Goal: Information Seeking & Learning: Learn about a topic

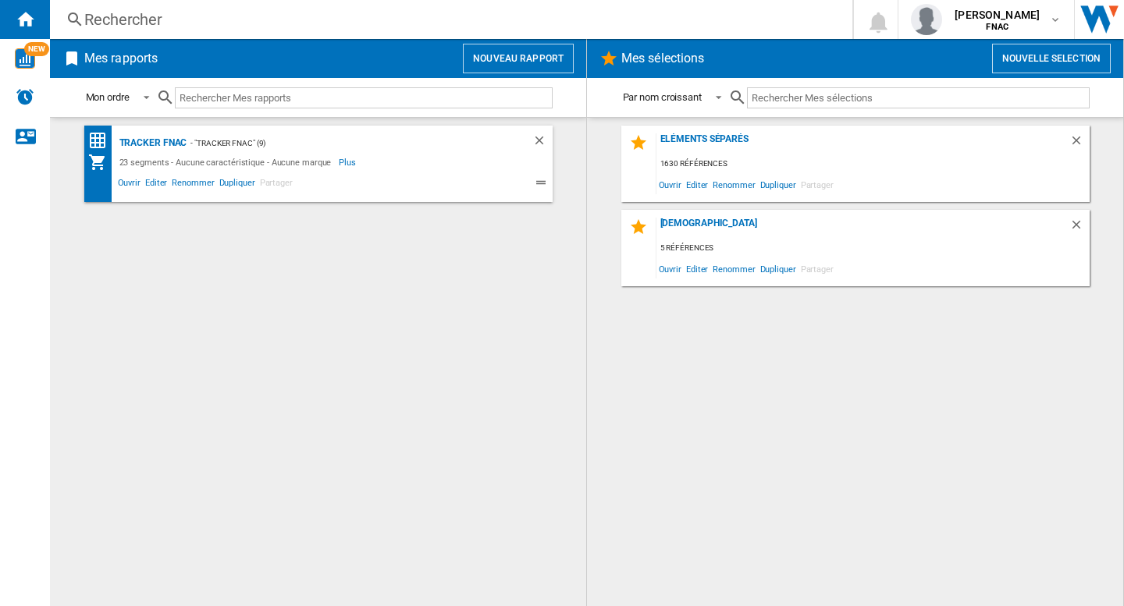
click at [335, 290] on div "TRACKER FNAC - "TRACKER FNAC" (9) 23 segments - Aucune caractéristique - Aucune…" at bounding box center [318, 362] width 505 height 473
click at [20, 92] on img "Alertes" at bounding box center [25, 96] width 19 height 19
click at [668, 179] on span "Ouvrir" at bounding box center [669, 184] width 27 height 21
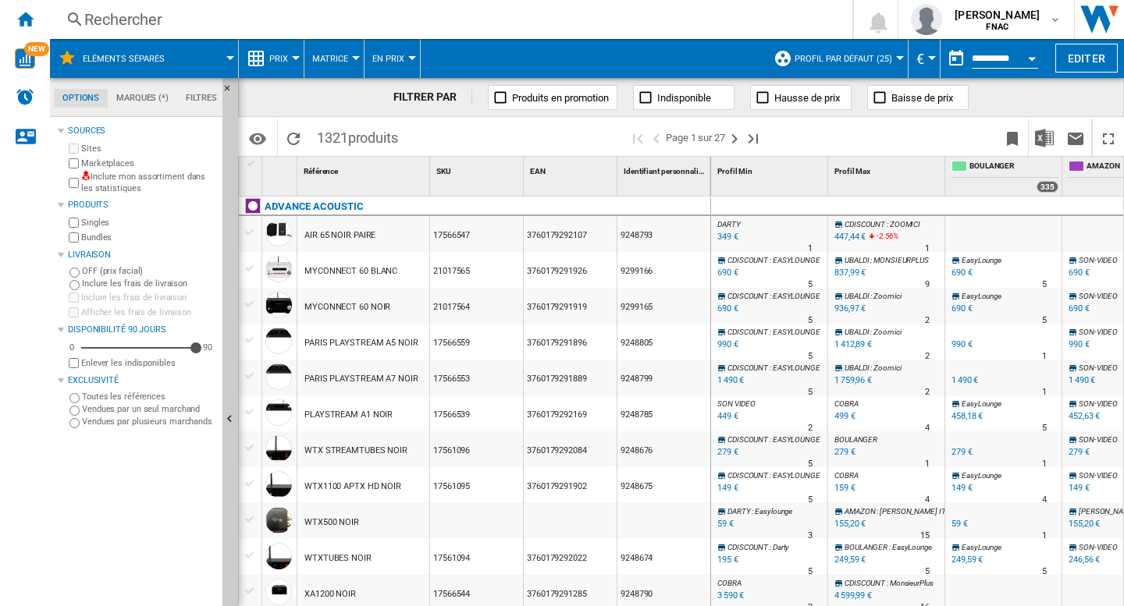
click at [66, 236] on div "Bundles" at bounding box center [141, 237] width 151 height 15
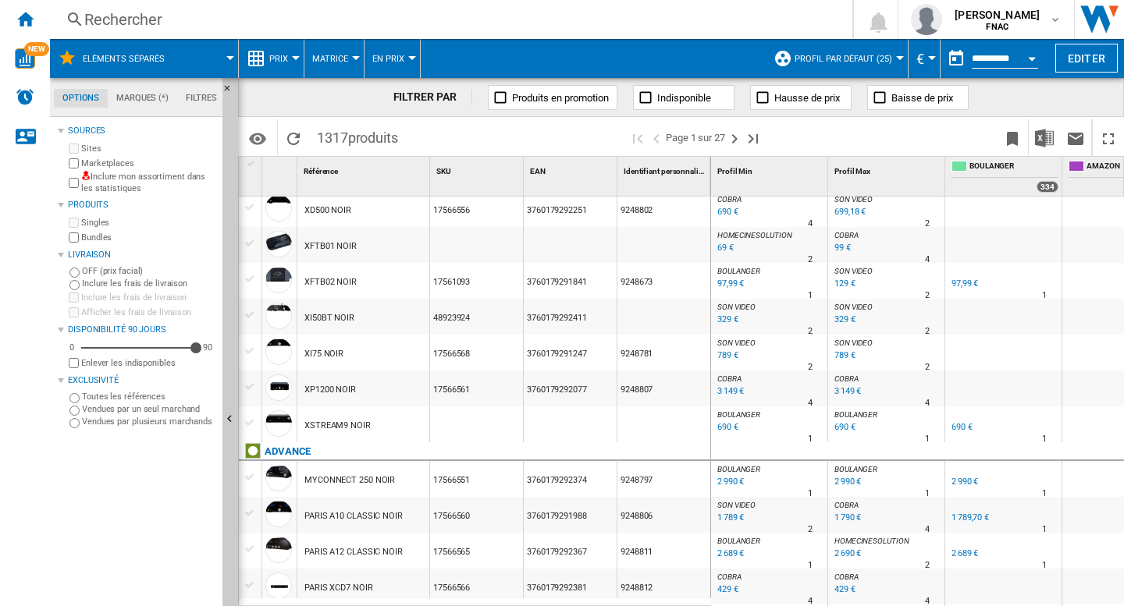
click at [846, 52] on button "Profil par défaut (25)" at bounding box center [846, 58] width 105 height 39
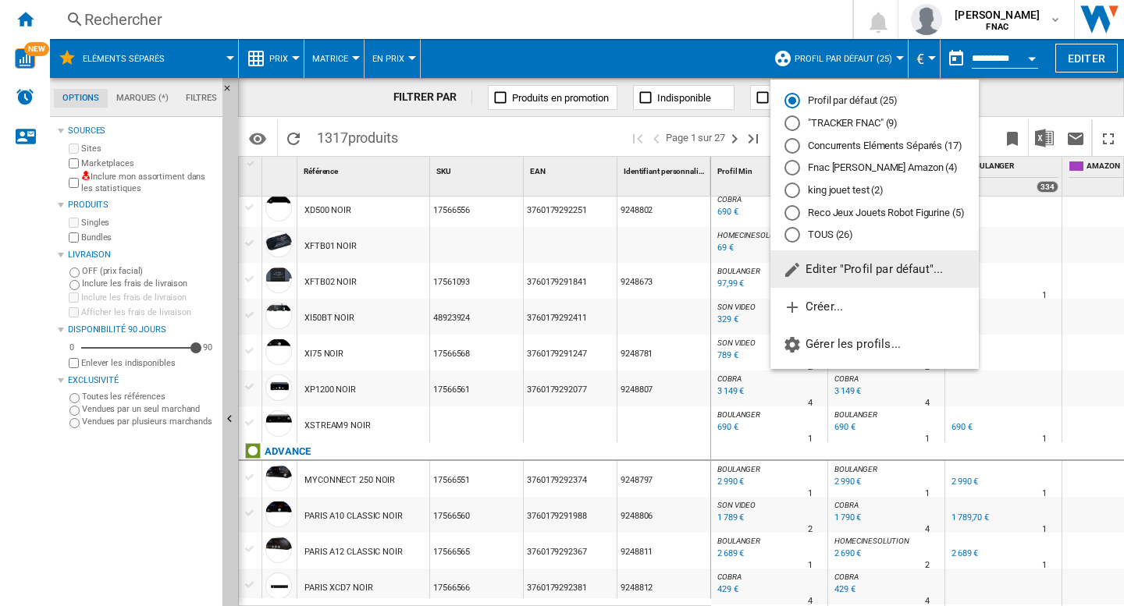
click at [853, 58] on md-backdrop at bounding box center [562, 303] width 1124 height 606
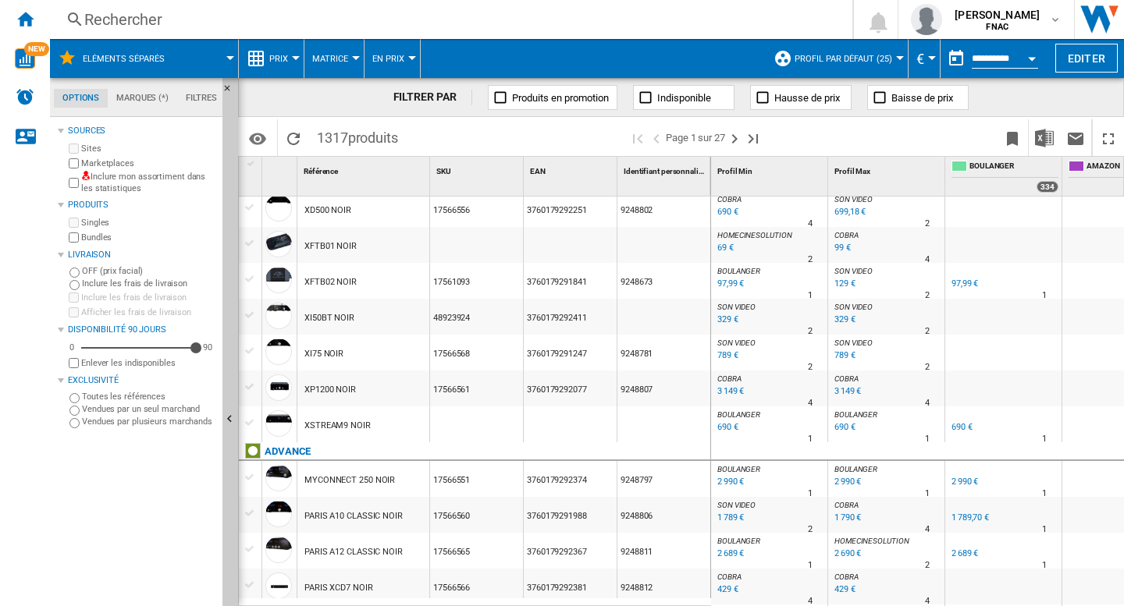
click at [853, 58] on span "Profil par défaut (25)" at bounding box center [843, 59] width 98 height 10
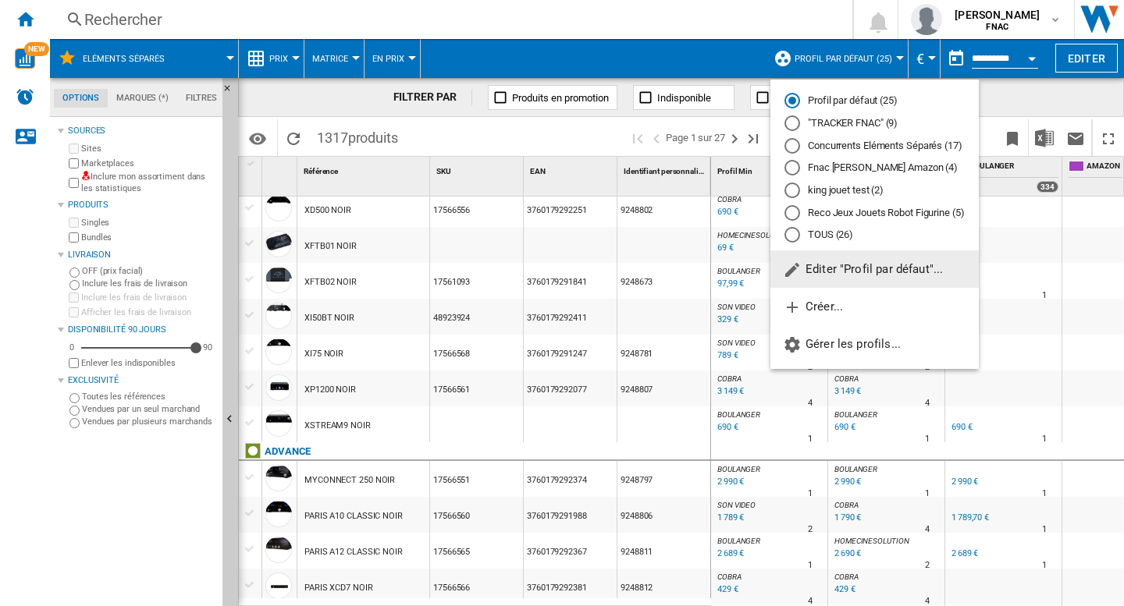
click at [839, 148] on md-radio-button "Concurrents Eléments Séparés (17)" at bounding box center [874, 145] width 180 height 15
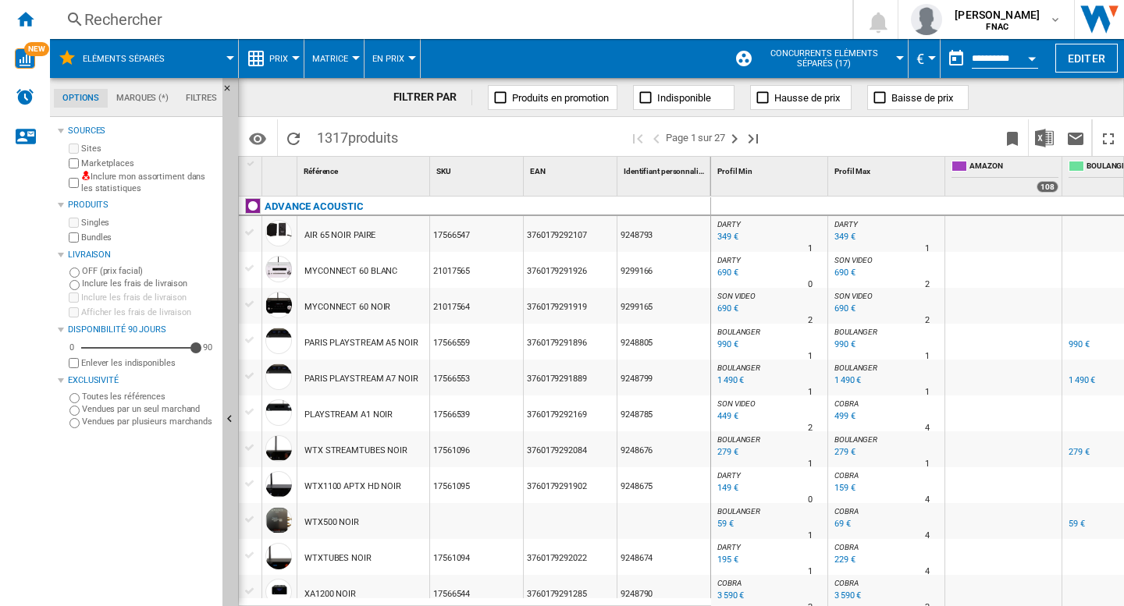
click at [285, 59] on span "Prix" at bounding box center [278, 59] width 19 height 10
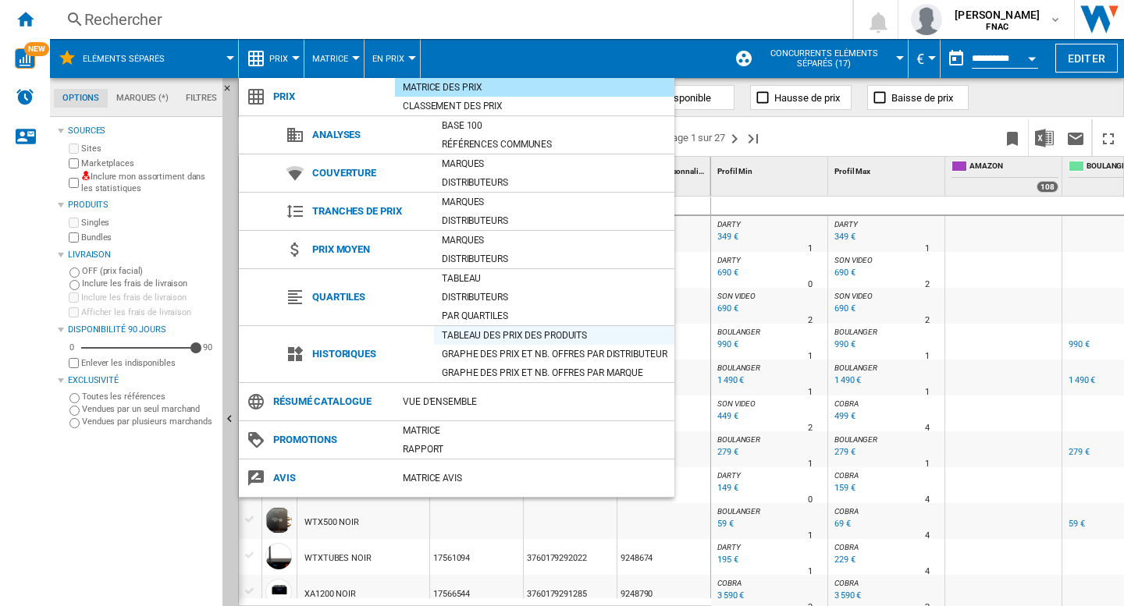
click at [501, 336] on div "Tableau des prix des produits" at bounding box center [554, 336] width 240 height 16
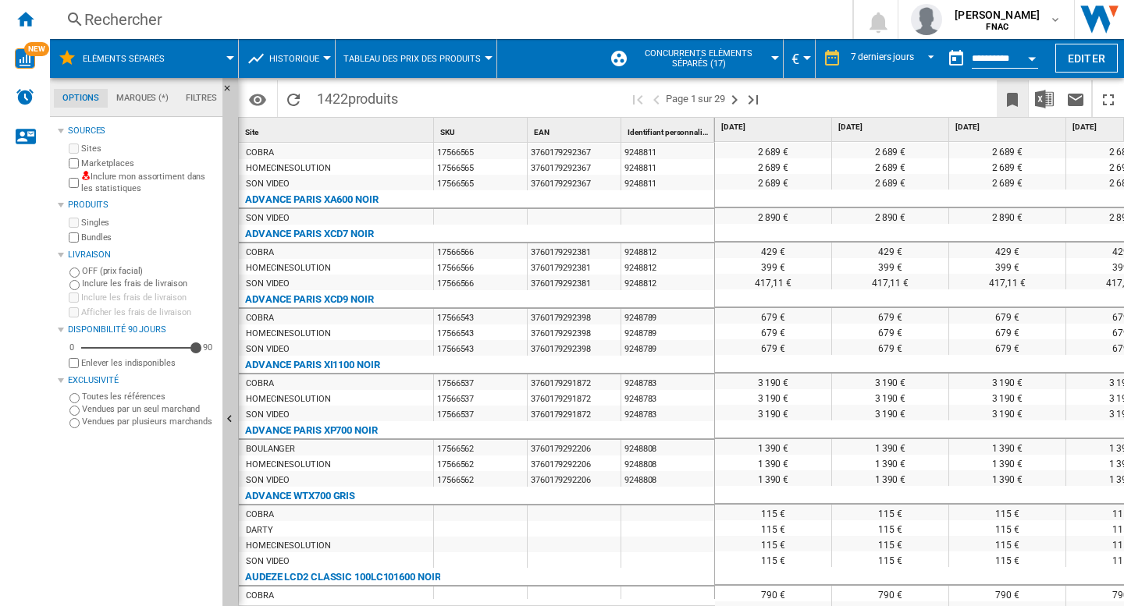
scroll to position [1414, 0]
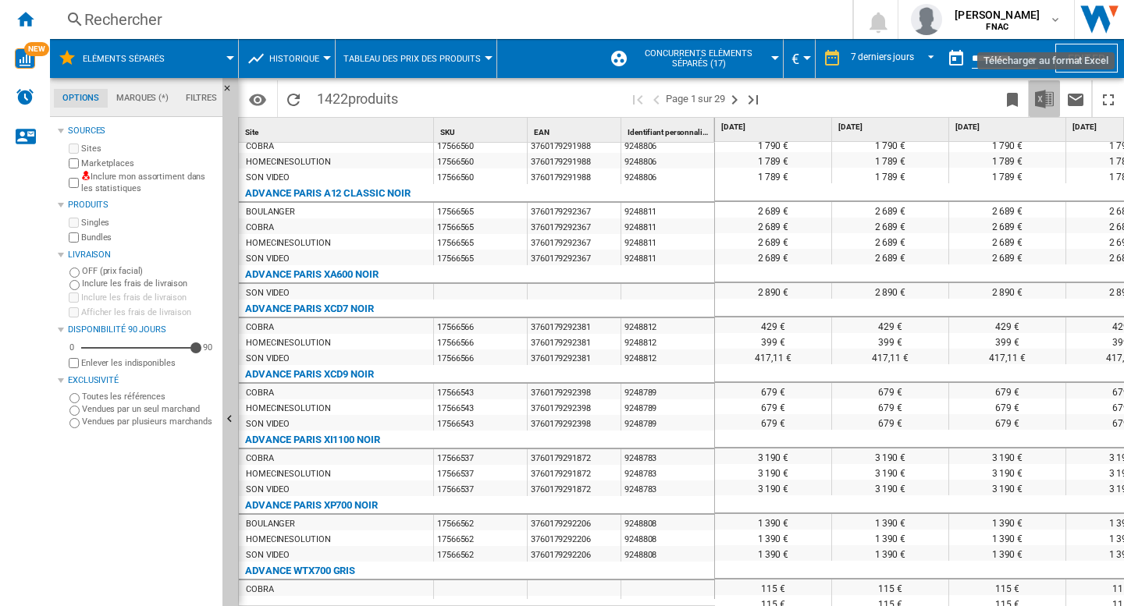
click at [1048, 96] on img "Télécharger au format Excel" at bounding box center [1044, 99] width 19 height 19
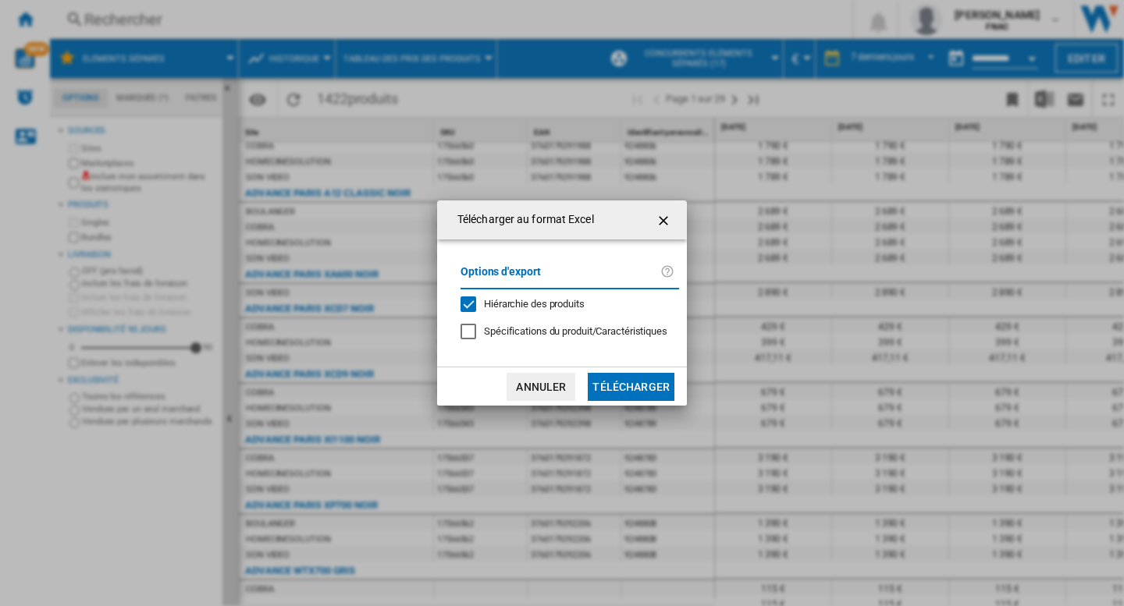
click at [529, 304] on span "Hiérarchie des produits" at bounding box center [534, 304] width 101 height 12
click at [632, 389] on button "Télécharger" at bounding box center [631, 387] width 87 height 28
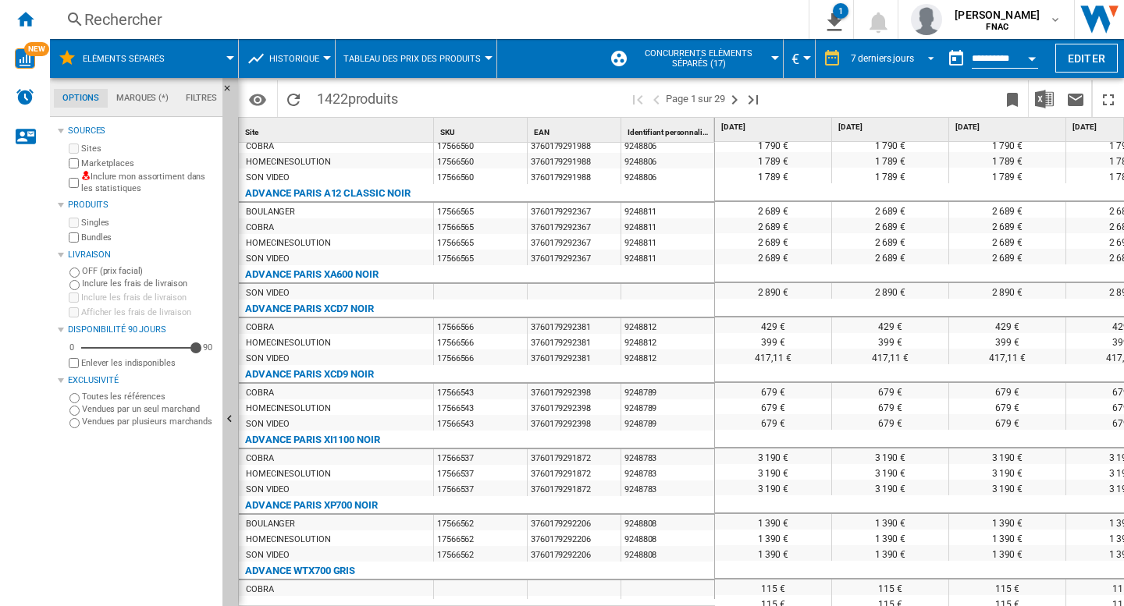
click at [932, 53] on span "REPORTS.WIZARD.STEPS.REPORT.STEPS.REPORT_OPTIONS.PERIOD: 7 derniers jours" at bounding box center [926, 57] width 19 height 14
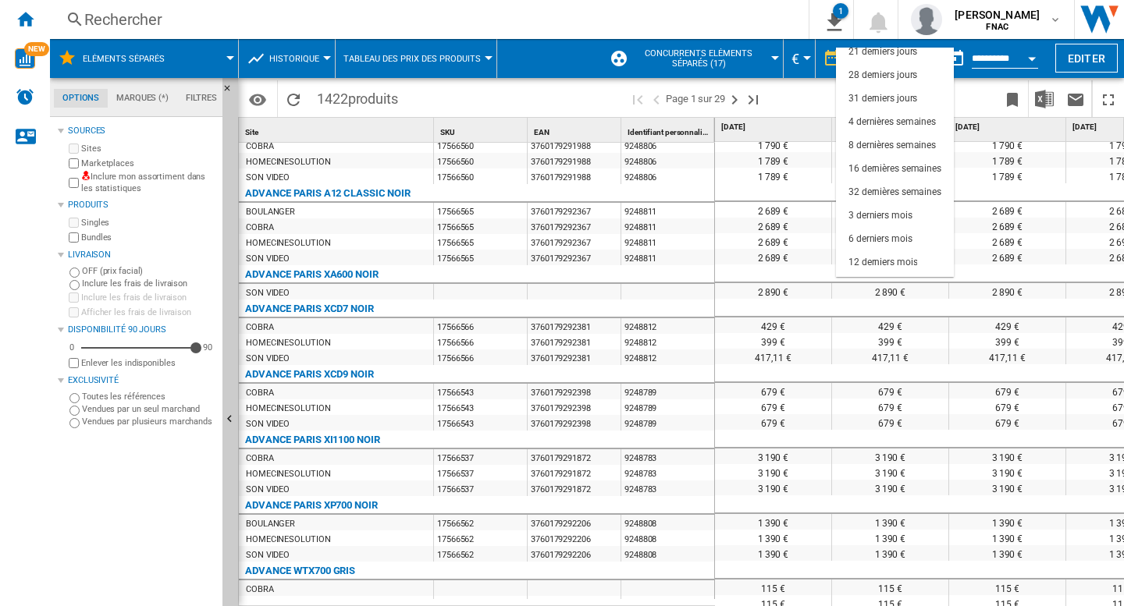
scroll to position [0, 0]
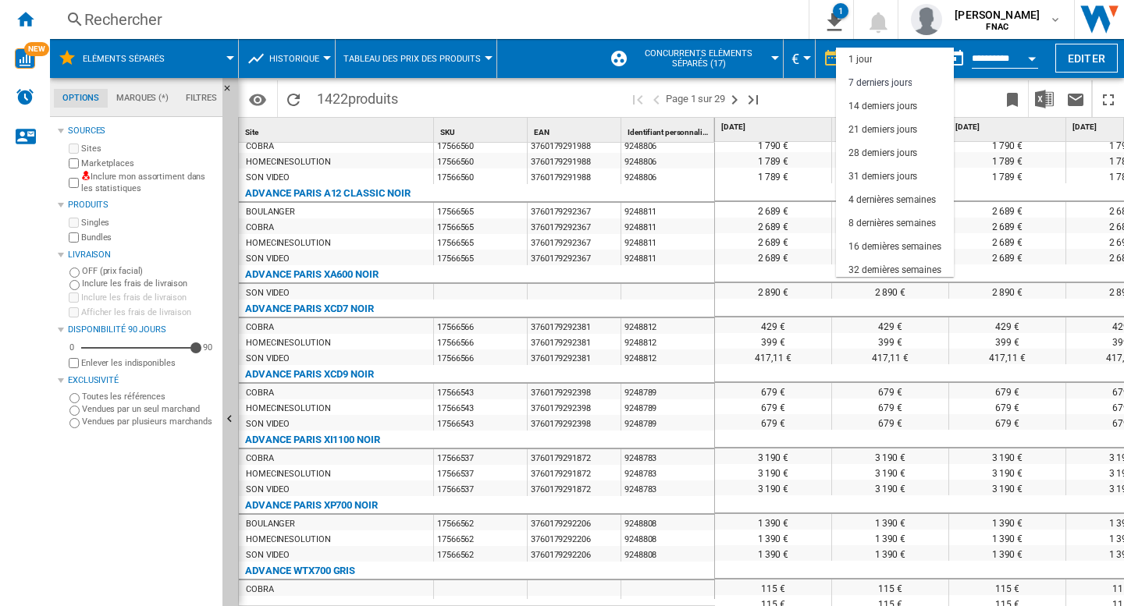
click at [549, 65] on md-backdrop at bounding box center [562, 303] width 1124 height 606
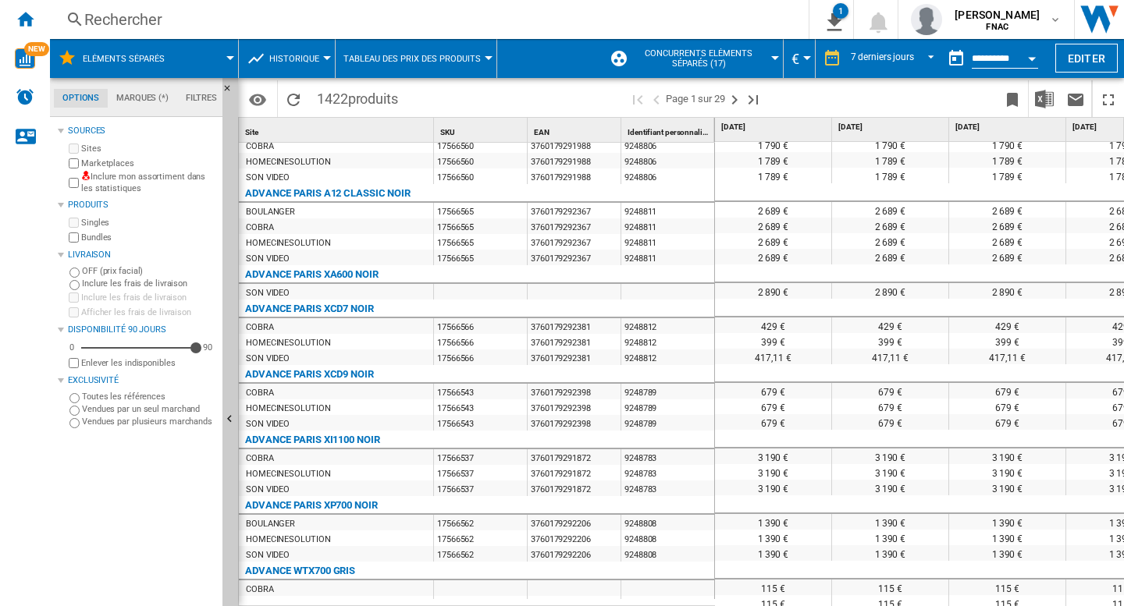
click at [318, 25] on div "Rechercher" at bounding box center [426, 20] width 684 height 22
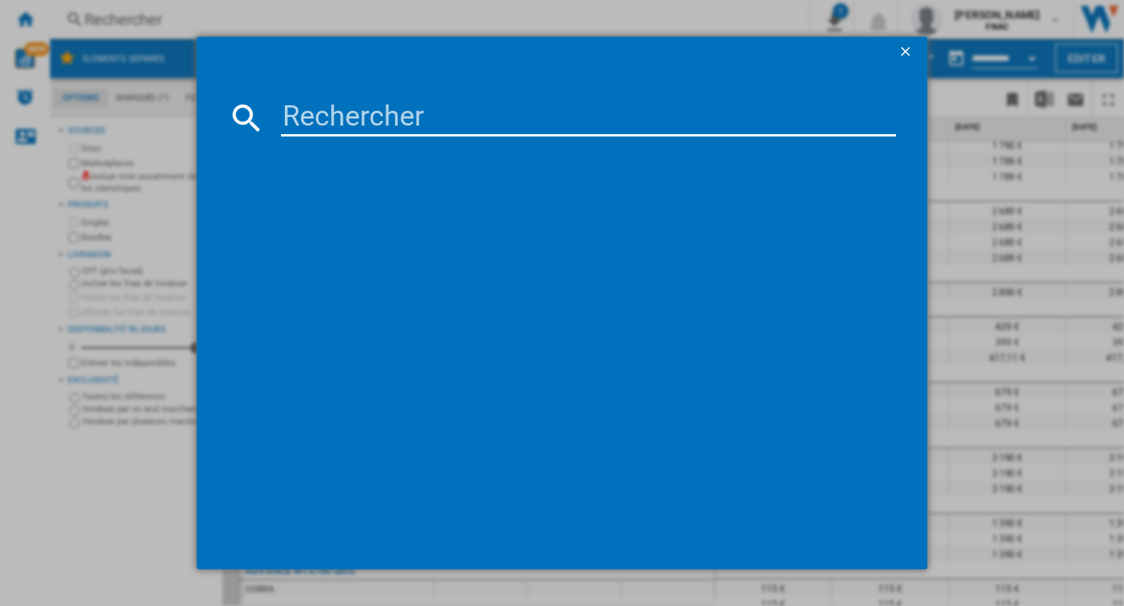
click at [334, 124] on input at bounding box center [588, 117] width 615 height 37
paste input "ADVANCE ACOUSTIC PARIS PLAYSTREAM A7 NOIR"
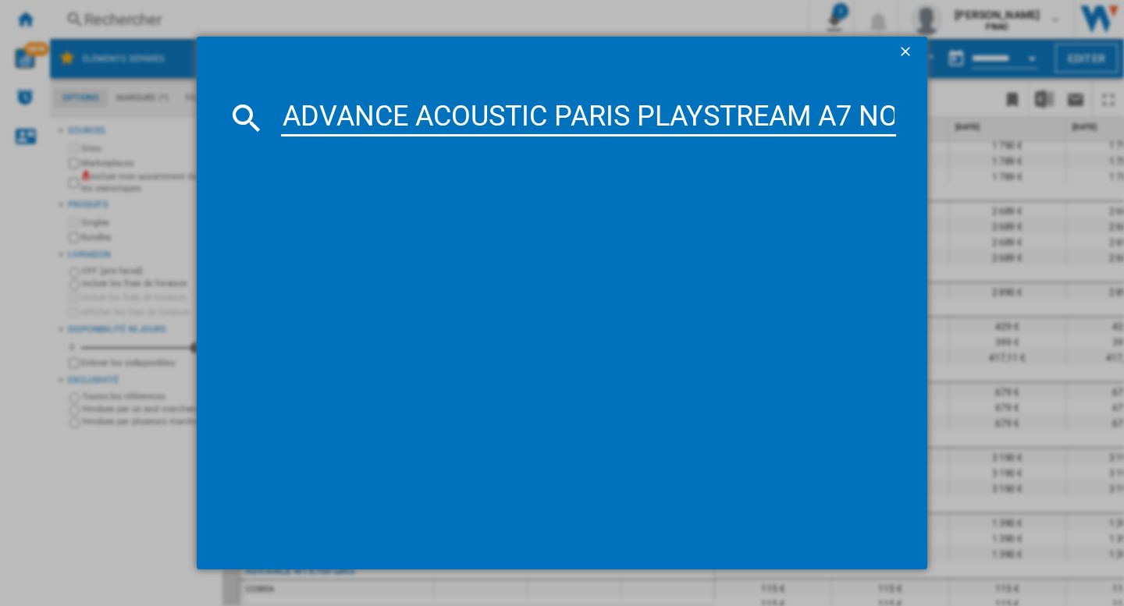
scroll to position [0, 33]
type input "ADVANCE ACOUSTIC PARIS PLAYSTREAM A7 NOIR"
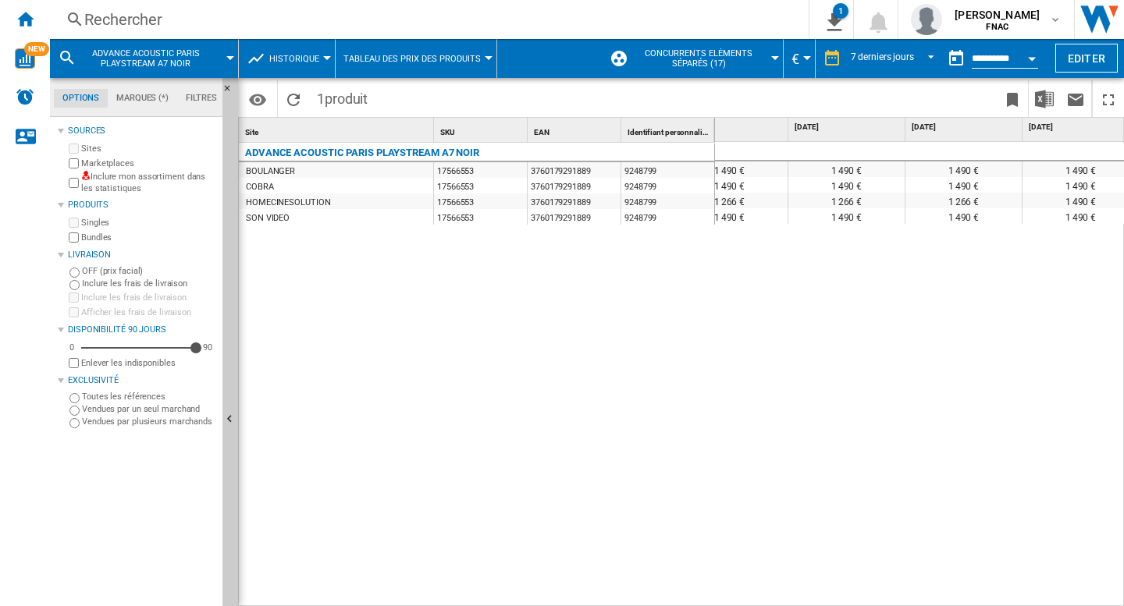
scroll to position [0, 411]
click at [148, 20] on div "Rechercher" at bounding box center [426, 20] width 684 height 22
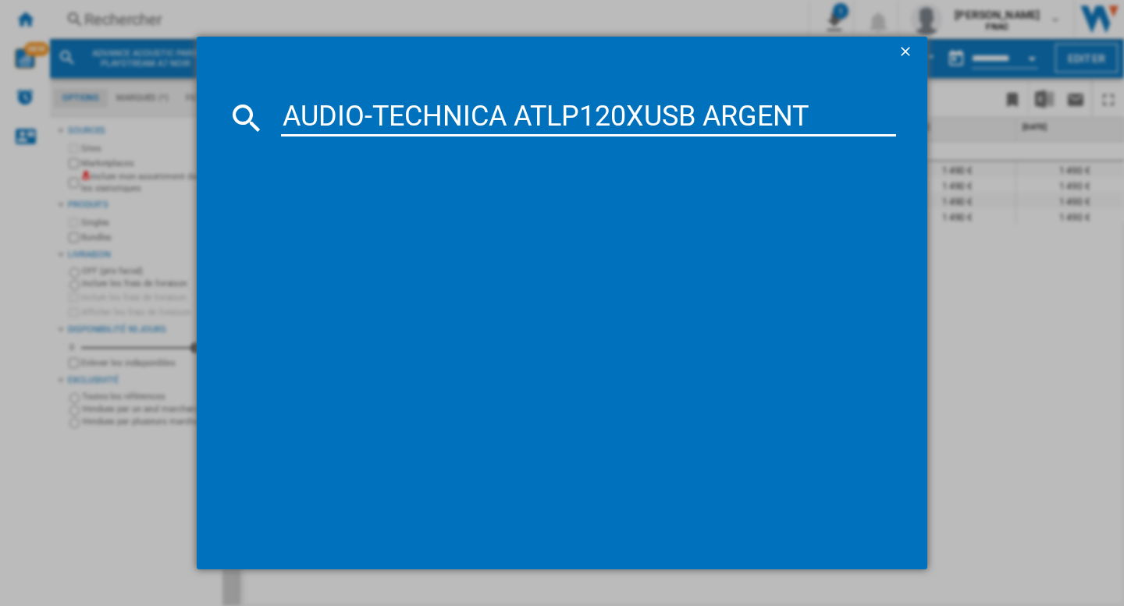
type input "AUDIO-TECHNICA ATLP120XUSB ARGENT"
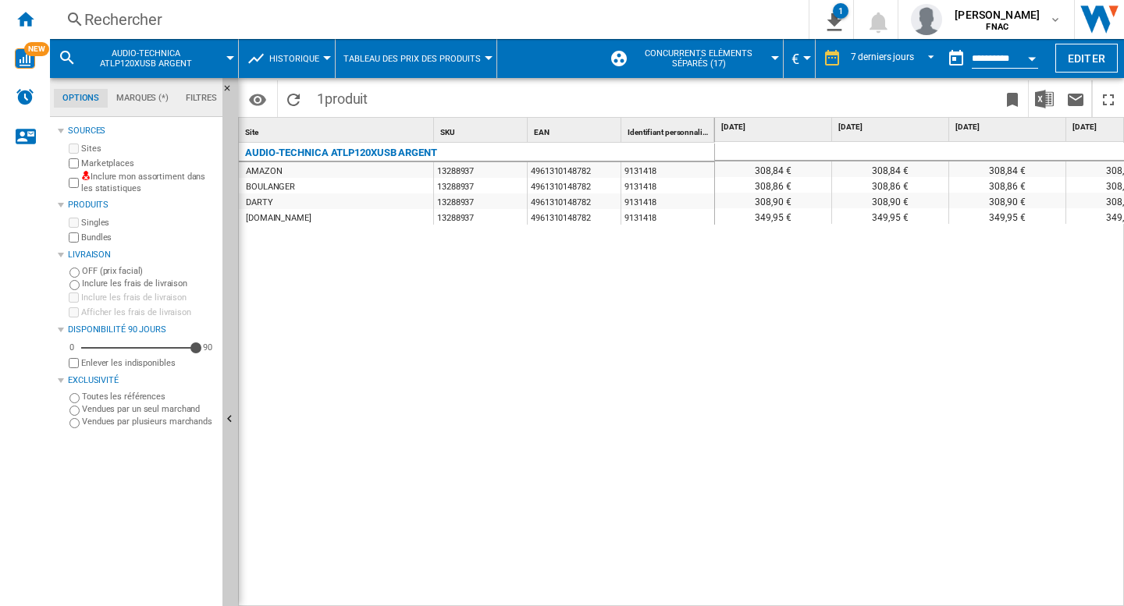
click at [819, 439] on div "308,84 € 308,84 € 308,84 € 308,84 € 302,42 € 301,43 € 299,44 € 304,26 € 308,86 …" at bounding box center [920, 374] width 410 height 465
click at [739, 496] on div "308,84 € 308,84 € 308,84 € 308,84 € 302,42 € 301,43 € 299,44 € 304,26 € 308,86 …" at bounding box center [920, 374] width 410 height 465
click at [774, 485] on div "308,84 € 308,84 € 308,84 € 308,84 € 302,42 € 301,43 € 299,44 € 304,26 € 308,86 …" at bounding box center [920, 374] width 410 height 465
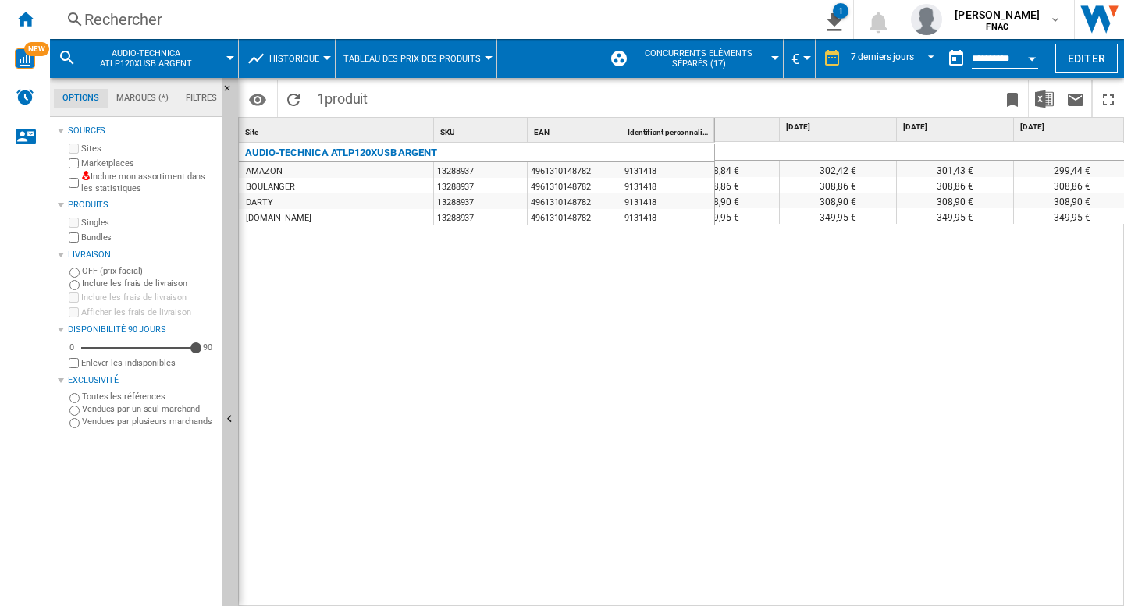
scroll to position [0, 407]
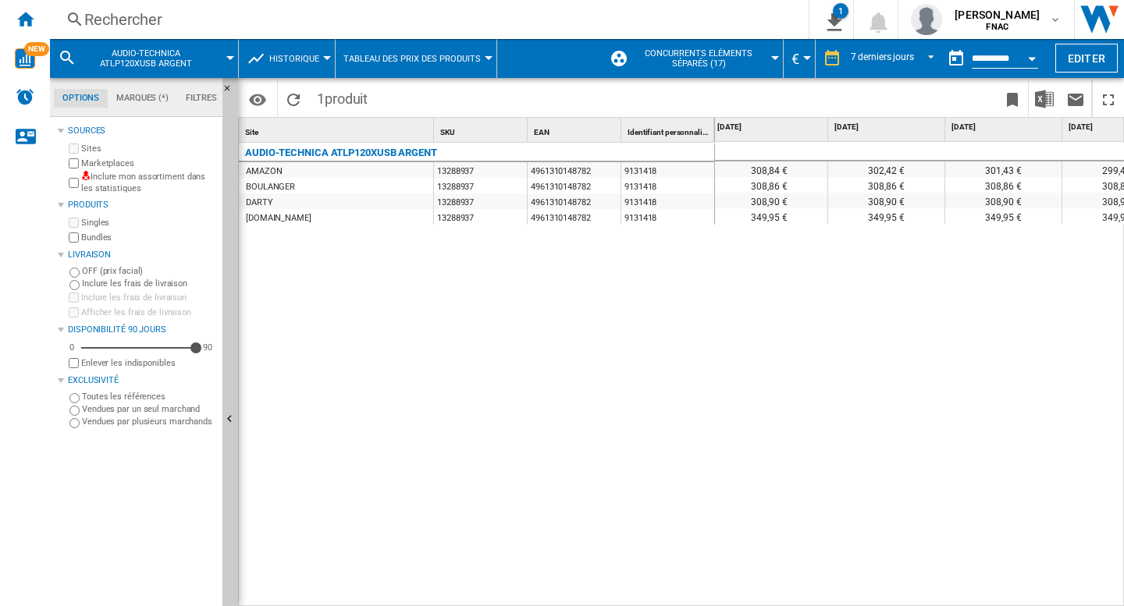
click at [864, 468] on div "308,84 € 308,84 € 308,84 € 308,84 € 302,42 € 301,43 € 299,44 € 304,26 € 308,86 …" at bounding box center [920, 374] width 410 height 465
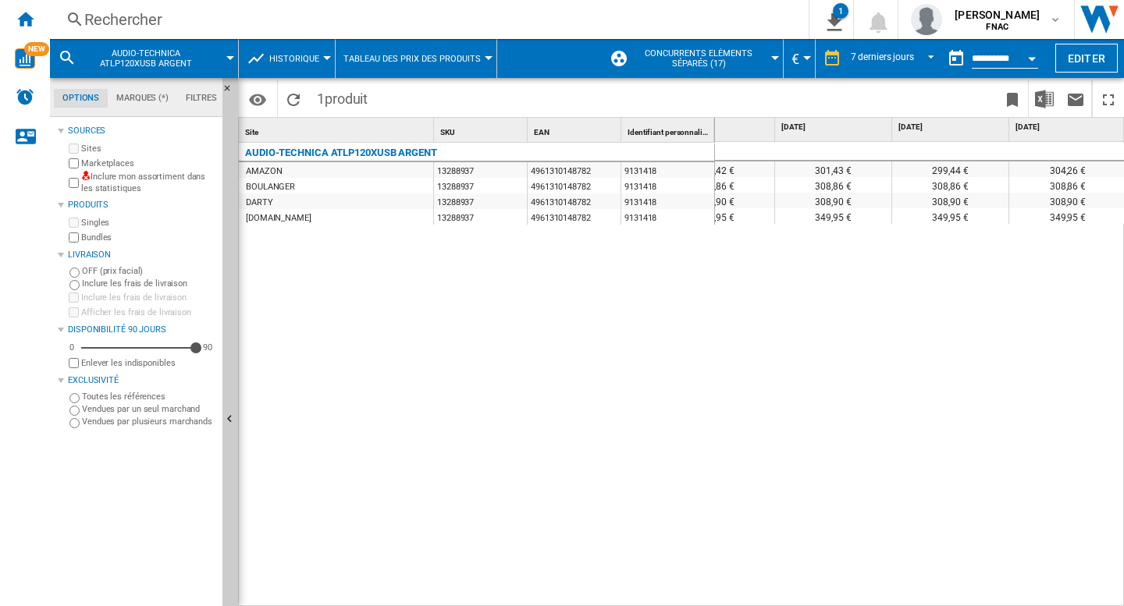
click at [304, 57] on span "Historique" at bounding box center [294, 59] width 50 height 10
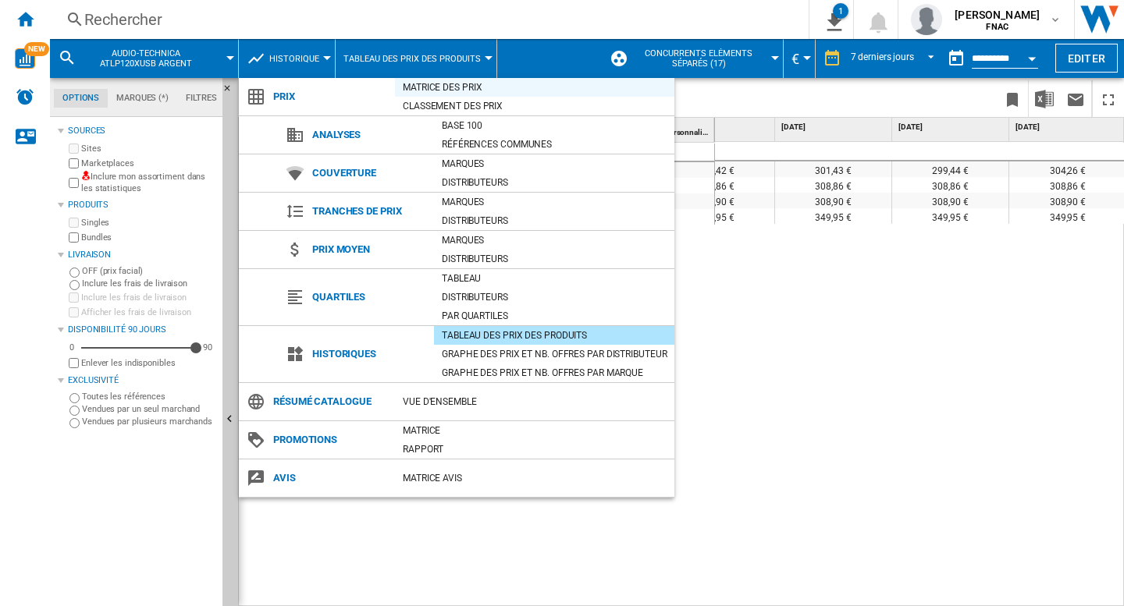
click at [455, 91] on div "Matrice des prix" at bounding box center [534, 88] width 279 height 16
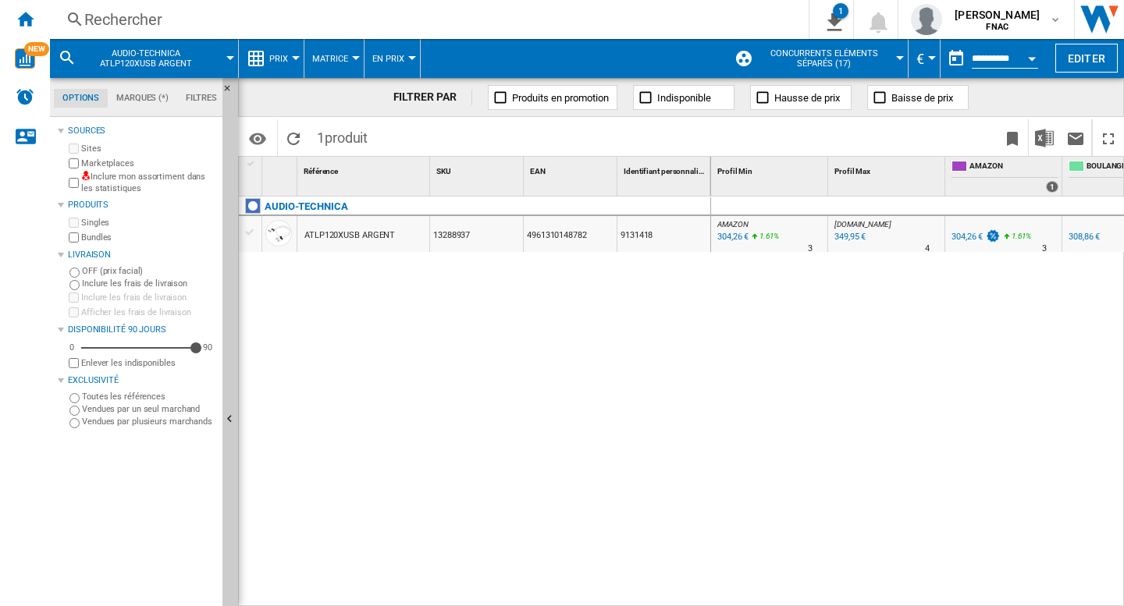
click at [627, 411] on div "AUDIO-TECHNICA ATLP120XUSB ARGENT 13288937 4961310148782 9131418" at bounding box center [475, 398] width 472 height 402
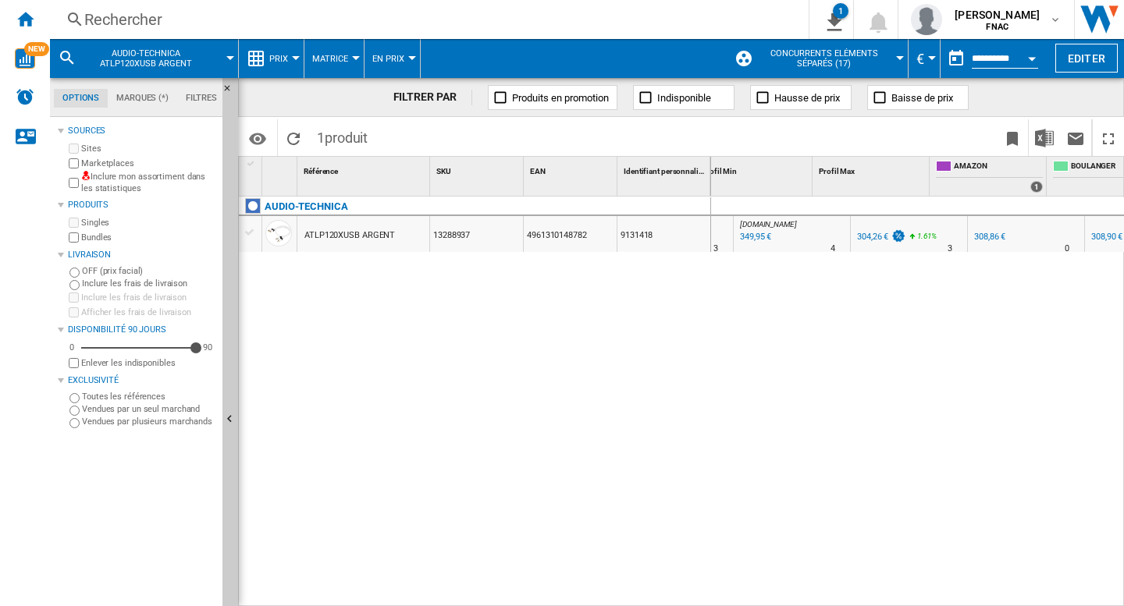
scroll to position [0, 94]
click at [668, 508] on div "AUDIO-TECHNICA ATLP120XUSB ARGENT 13288937 4961310148782 9131418" at bounding box center [475, 398] width 472 height 402
click at [682, 506] on div "AUDIO-TECHNICA ATLP120XUSB ARGENT 13288937 4961310148782 9131418" at bounding box center [475, 398] width 472 height 402
click at [818, 479] on div "AMAZON : FR AMAZON -1.0 % 304,26 € 1.61 % N/A 3 AMAZON : FR AMAZON [DOMAIN_NAME…" at bounding box center [918, 402] width 414 height 411
click at [791, 443] on div "AMAZON : FR AMAZON -1.0 % 304,26 € 1.61 % N/A 3 AMAZON : FR AMAZON [DOMAIN_NAME…" at bounding box center [918, 402] width 414 height 411
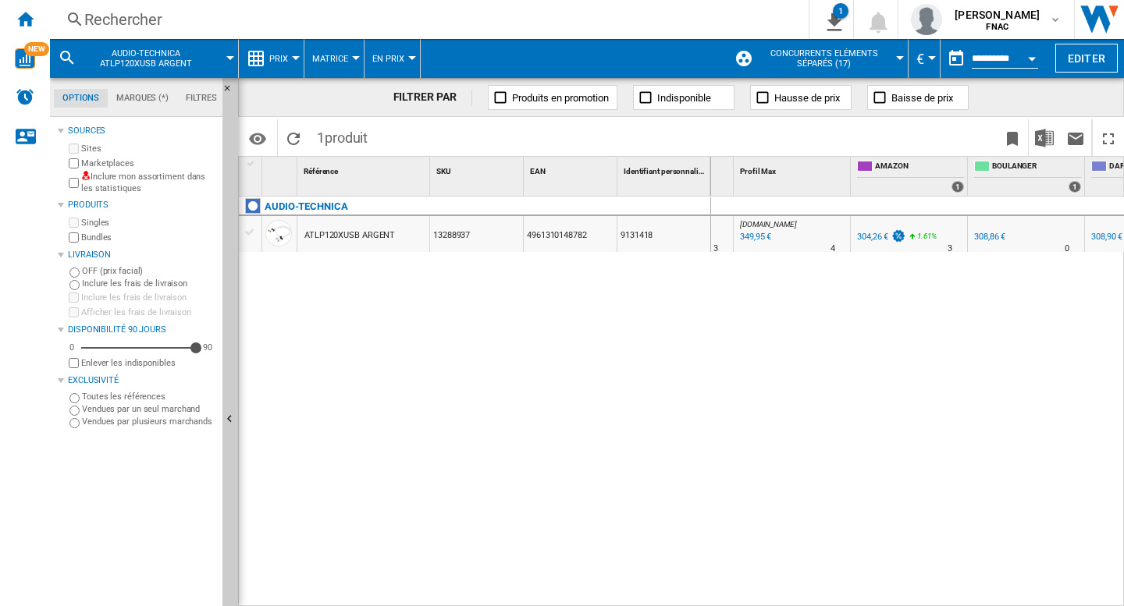
click at [807, 438] on div "AMAZON : FR AMAZON -1.0 % 304,26 € 1.61 % N/A 3 AMAZON : FR AMAZON [DOMAIN_NAME…" at bounding box center [918, 402] width 414 height 411
click at [375, 313] on div "AUDIO-TECHNICA ATLP120XUSB ARGENT 13288937 4961310148782 9131418" at bounding box center [475, 398] width 472 height 402
click at [389, 20] on div "Rechercher" at bounding box center [426, 20] width 684 height 22
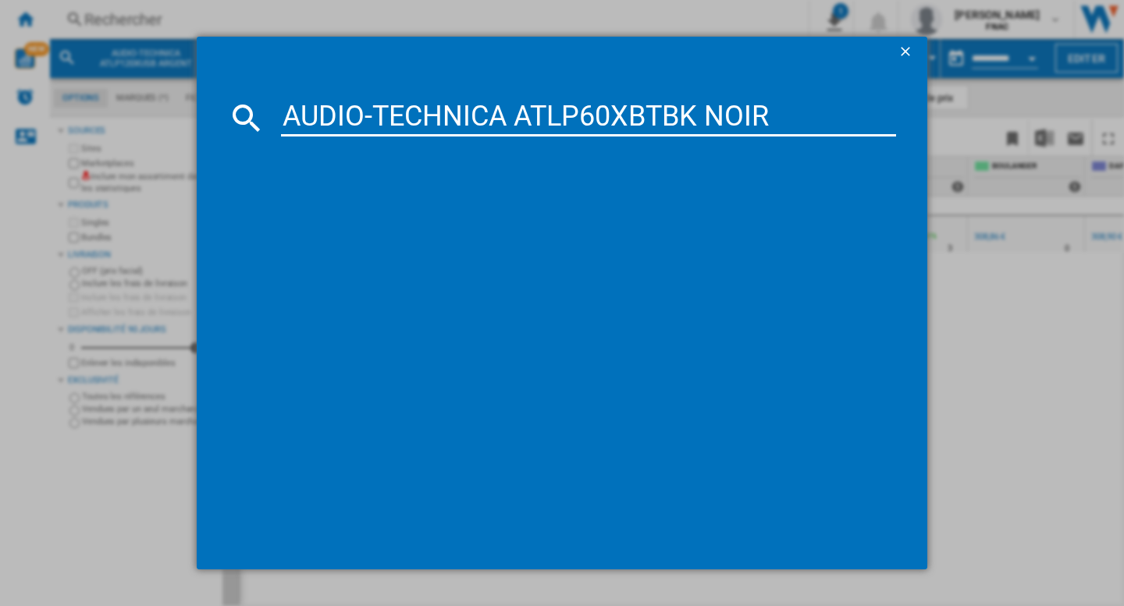
type input "AUDIO-TECHNICA ATLP60XBTBK NOIR"
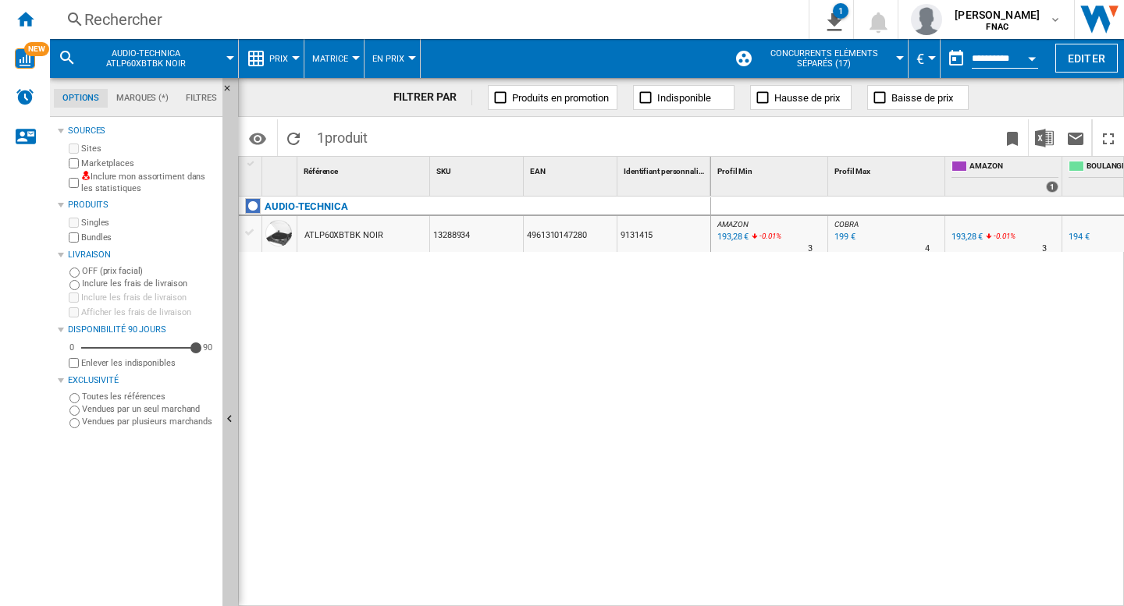
click at [638, 344] on div "AUDIO-TECHNICA ATLP60XBTBK NOIR 13288934 4961310147280 9131415" at bounding box center [475, 398] width 472 height 402
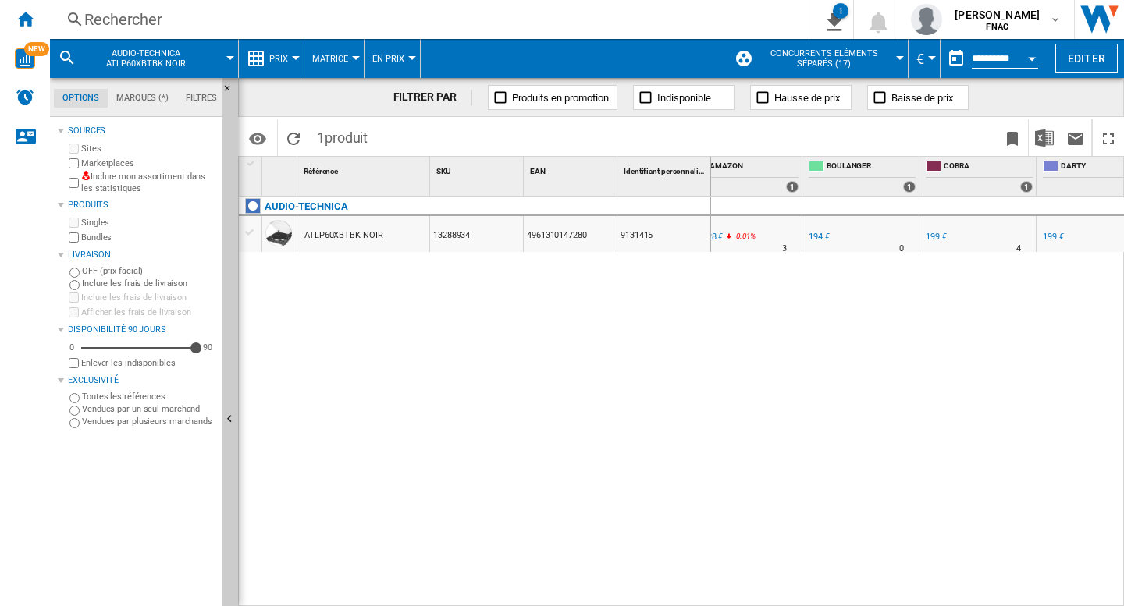
scroll to position [0, 201]
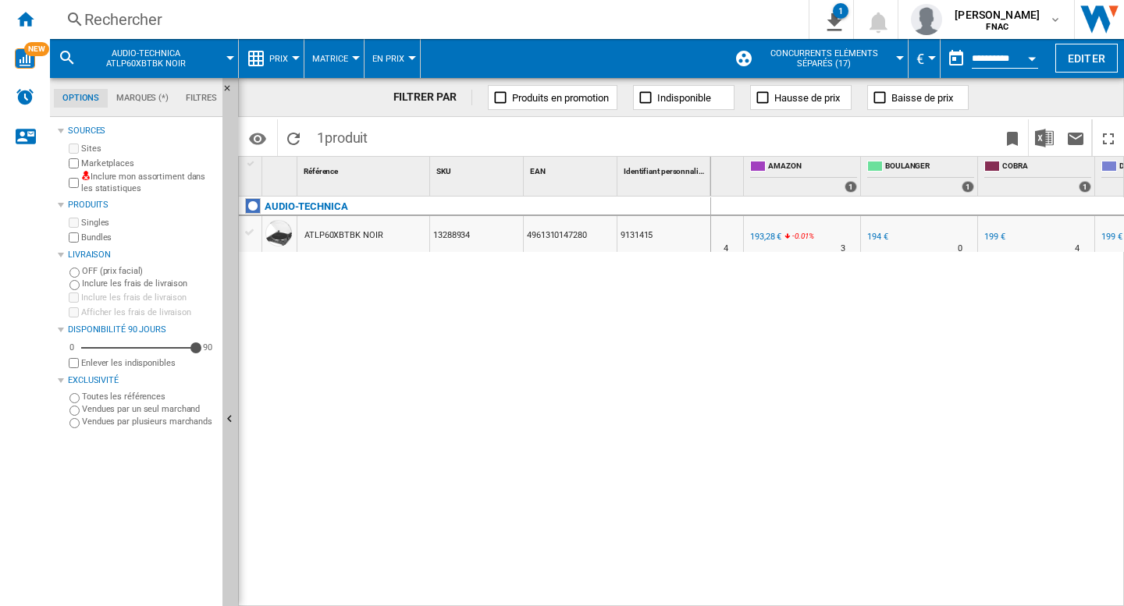
click at [718, 405] on div "AMAZON : FR AMAZON -1.0 % 193,28 € -0.01 % N/A 3 AMAZON : FR AMAZON COBRA : COB…" at bounding box center [918, 402] width 414 height 411
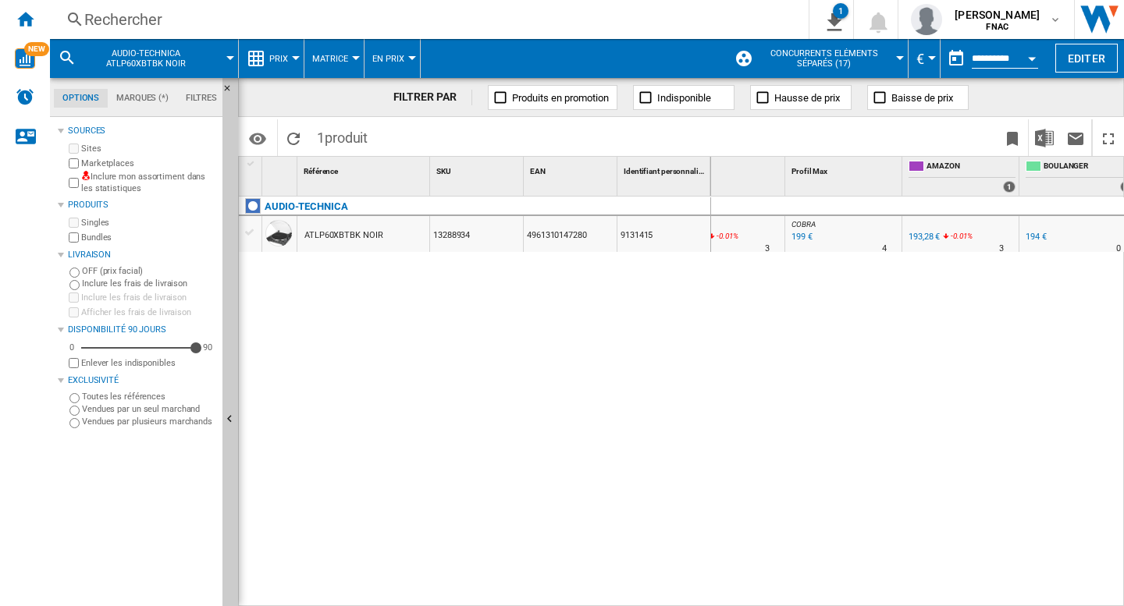
scroll to position [0, 0]
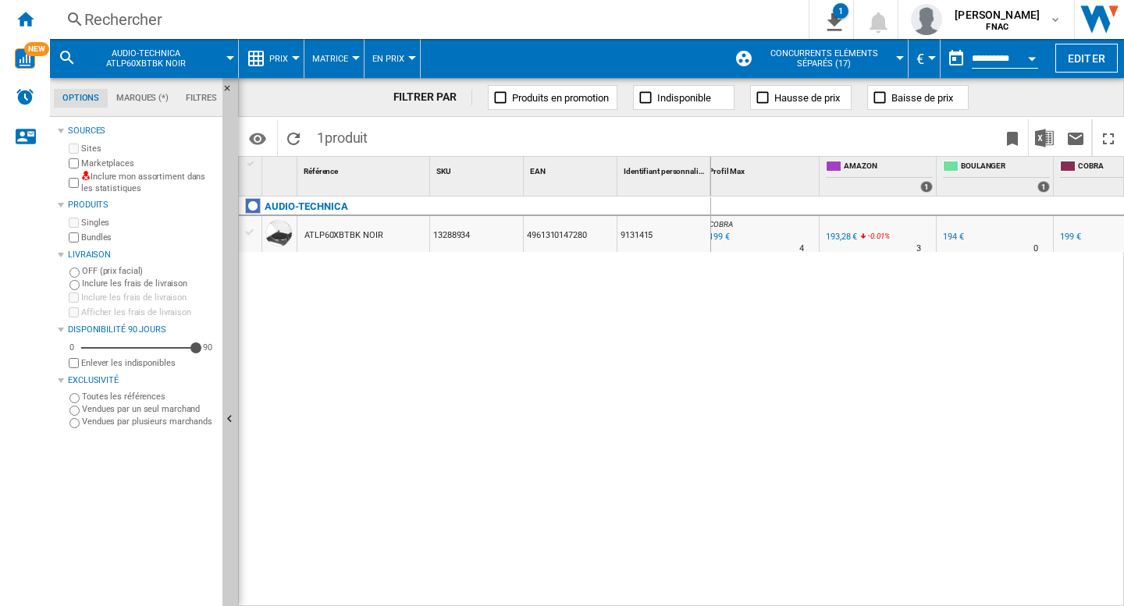
click at [356, 240] on div "ATLP60XBTBK NOIR" at bounding box center [343, 236] width 78 height 36
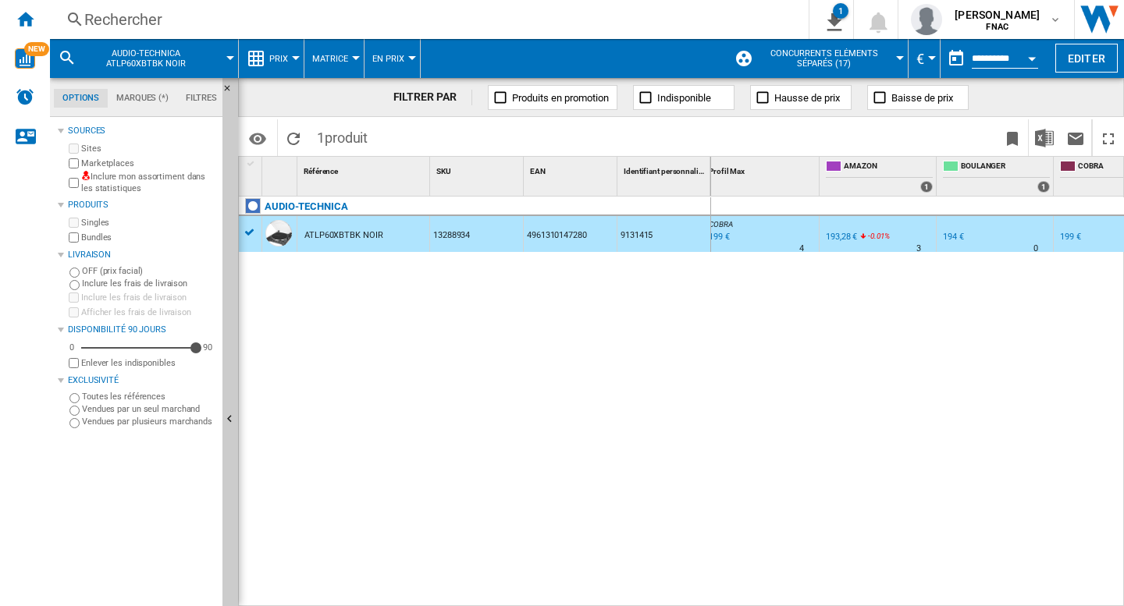
click at [897, 352] on div "AMAZON : FR AMAZON -1.0 % 193,28 € -0.01 % N/A 3 AMAZON : FR AMAZON COBRA : COB…" at bounding box center [918, 402] width 414 height 411
click at [13, 98] on div "Alertes" at bounding box center [25, 97] width 50 height 39
click at [514, 360] on div "AUDIO-TECHNICA ATLP60XBTBK NOIR 13288934 4961310147280 9131415" at bounding box center [475, 398] width 472 height 402
